Goal: Navigation & Orientation: Understand site structure

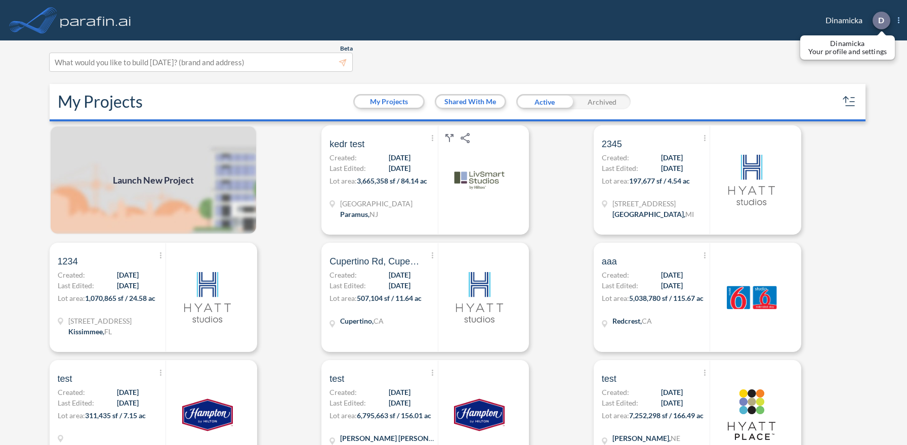
click at [886, 23] on div at bounding box center [881, 21] width 18 height 18
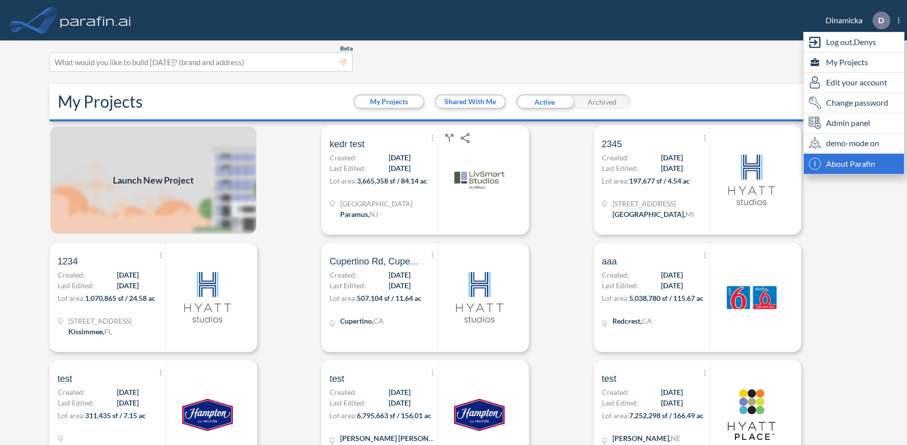
click at [857, 164] on span "About Parafin" at bounding box center [850, 164] width 49 height 12
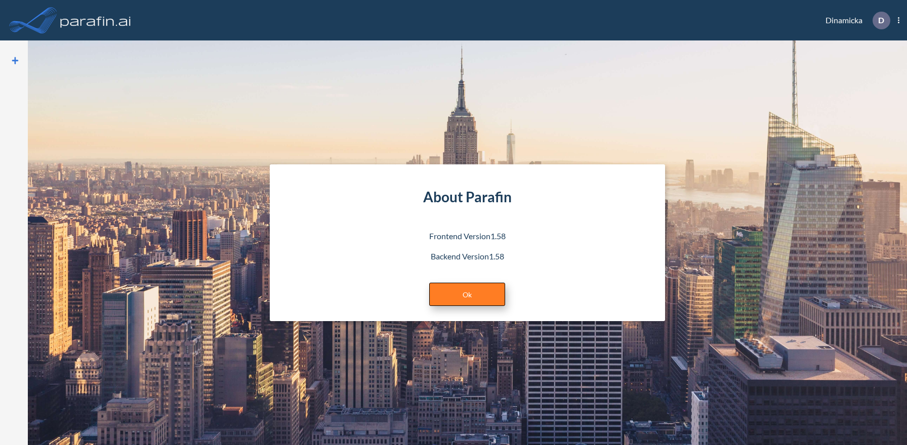
click at [483, 294] on link "Ok" at bounding box center [467, 294] width 76 height 23
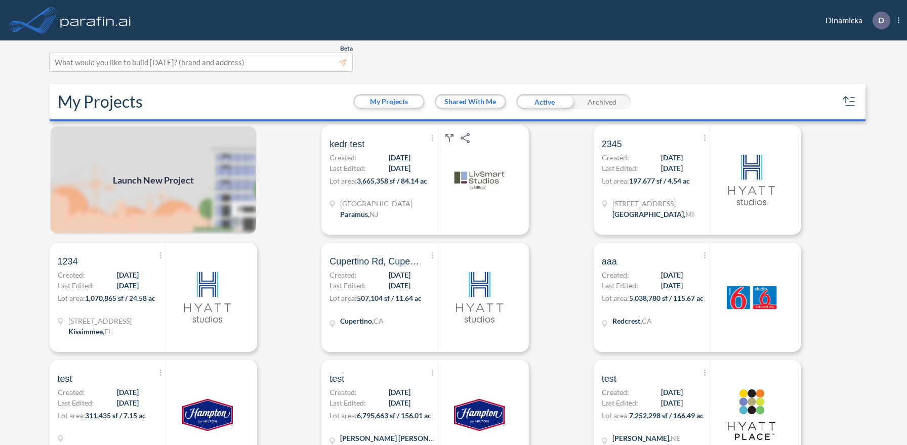
click at [895, 23] on span "D Show More Created with sketchtool. exit-to-app-button Created with Sketch. Lo…" at bounding box center [880, 21] width 37 height 18
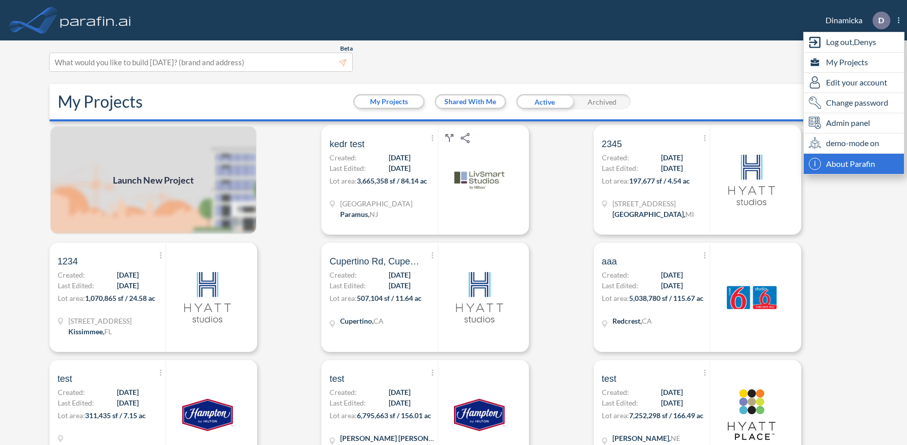
click at [841, 164] on span "About Parafin" at bounding box center [850, 164] width 49 height 12
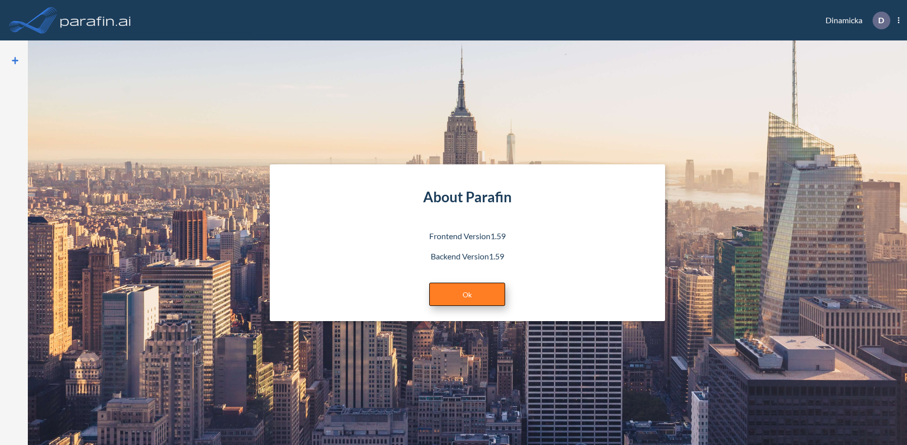
click at [476, 292] on link "Ok" at bounding box center [467, 294] width 76 height 23
